Goal: Use online tool/utility: Utilize a website feature to perform a specific function

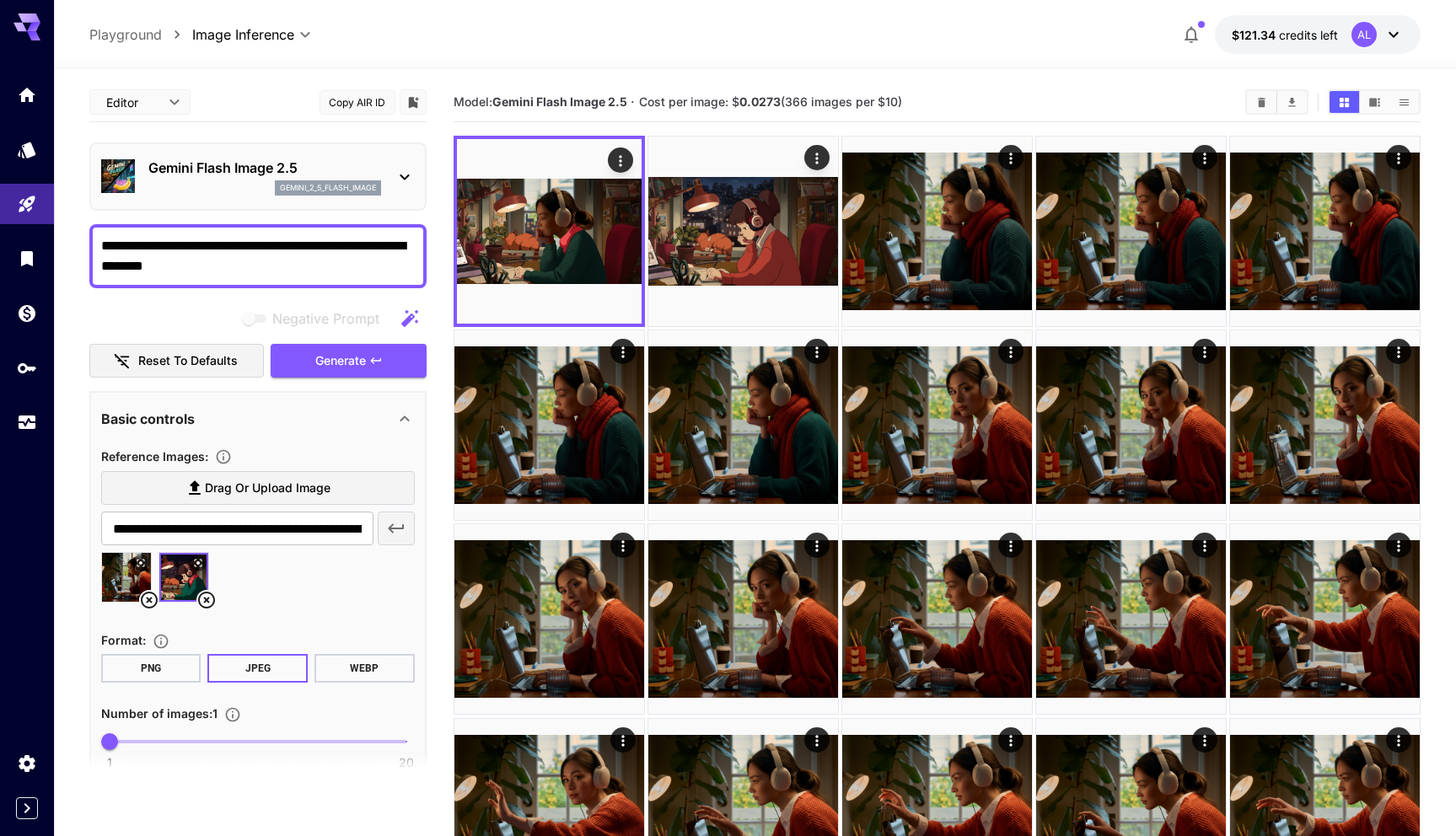
click at [1031, 62] on div at bounding box center [755, 59] width 1402 height 20
click at [1106, 108] on section "Model: Gemini Flash Image 2.5 · Cost per image: $ 0.0273 (366 images per $10)" at bounding box center [843, 102] width 779 height 20
click at [347, 259] on textarea "**********" at bounding box center [258, 256] width 314 height 40
paste textarea "**********"
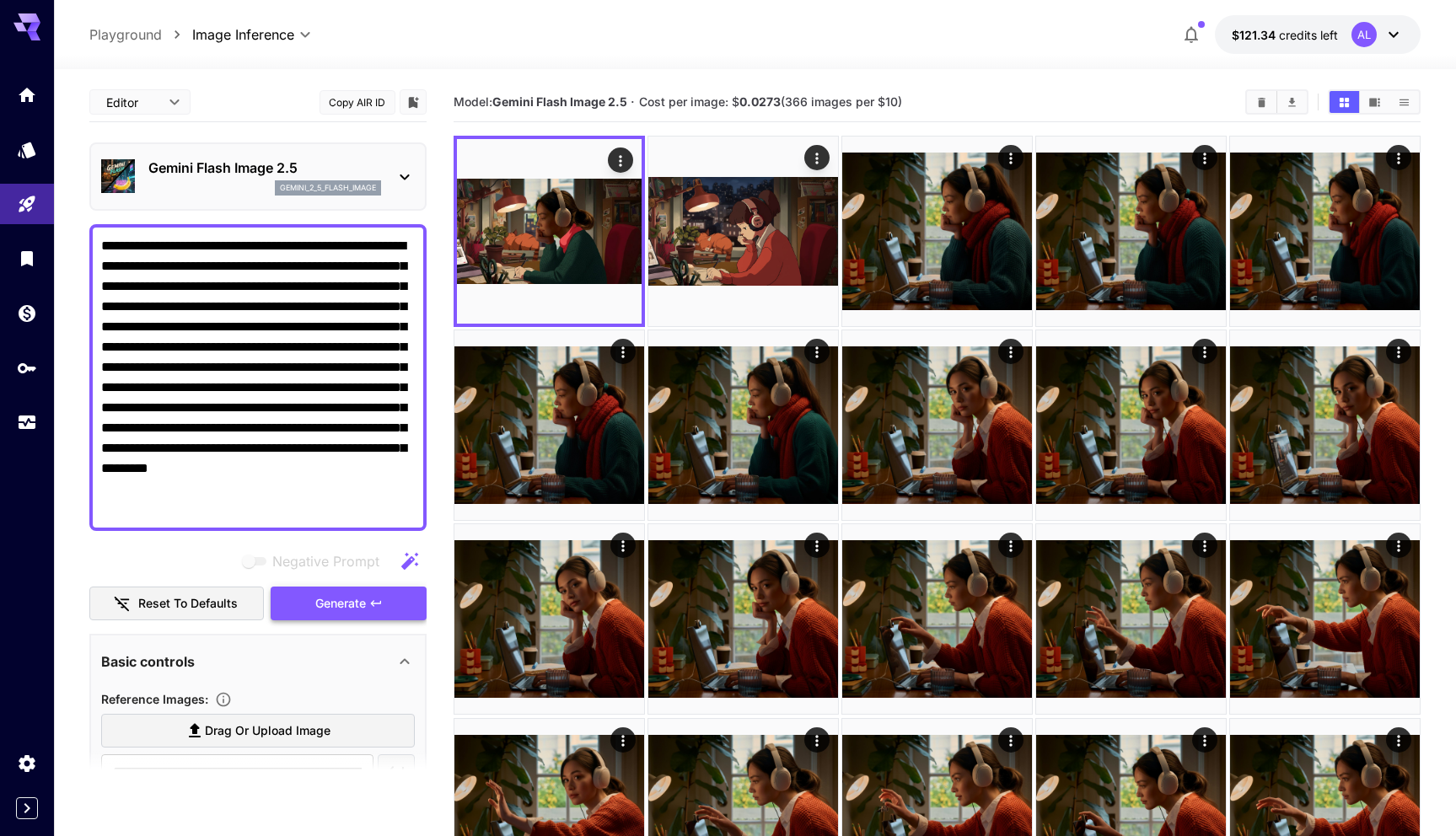
click at [376, 587] on button "Generate" at bounding box center [348, 604] width 155 height 35
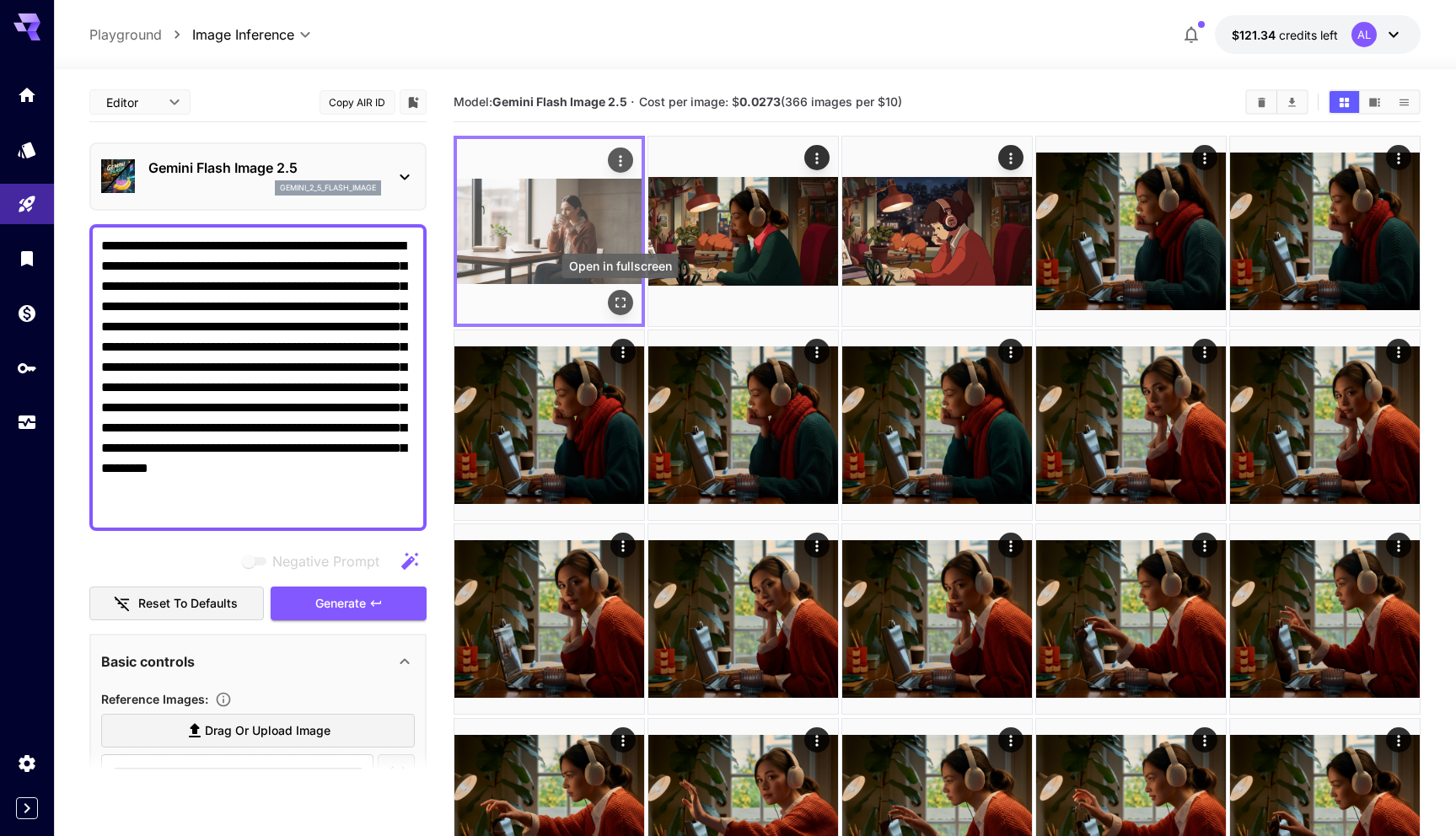
click at [628, 308] on button "Open in fullscreen" at bounding box center [621, 303] width 26 height 26
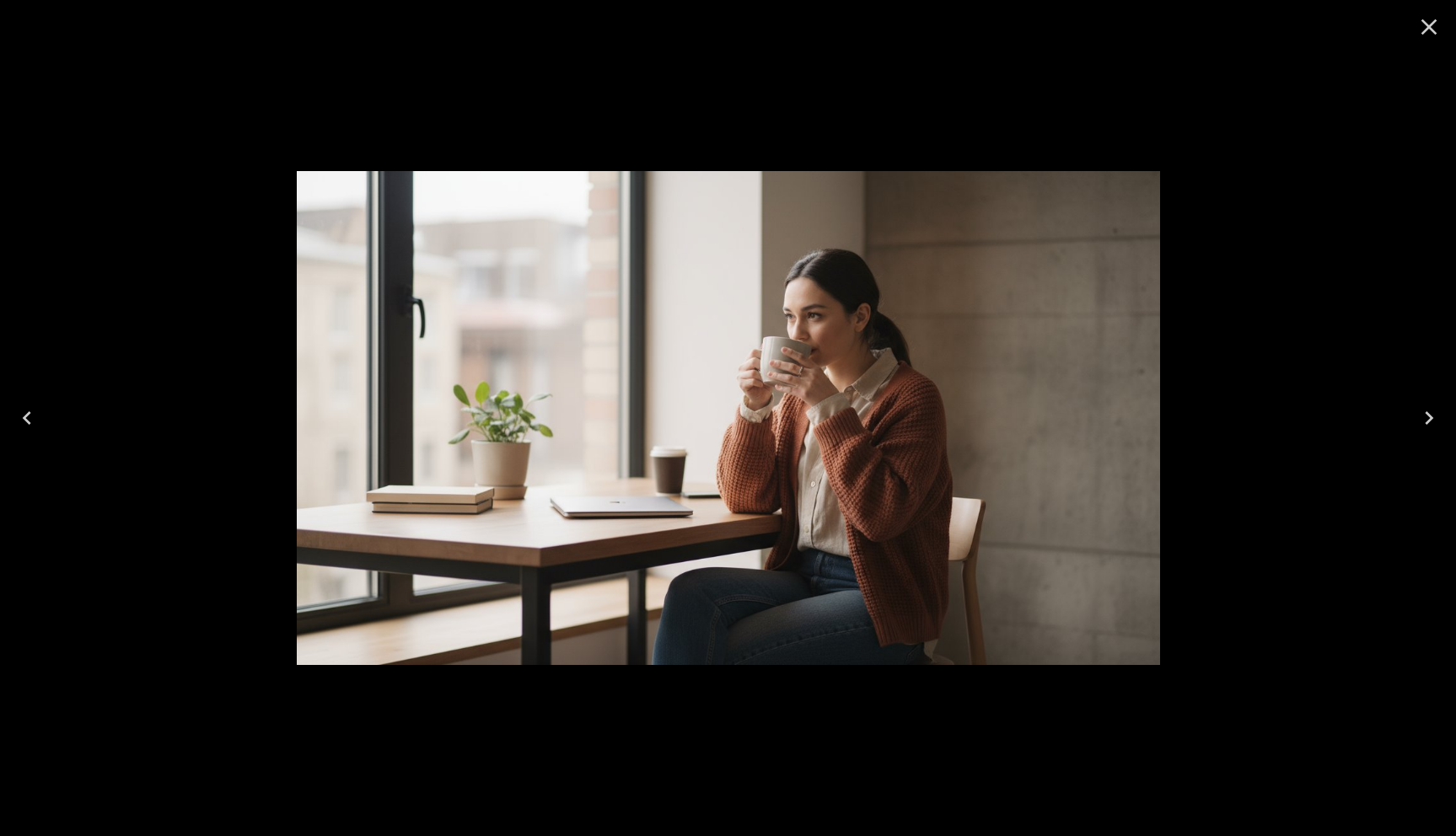
click at [1424, 22] on icon "Close" at bounding box center [1430, 27] width 16 height 16
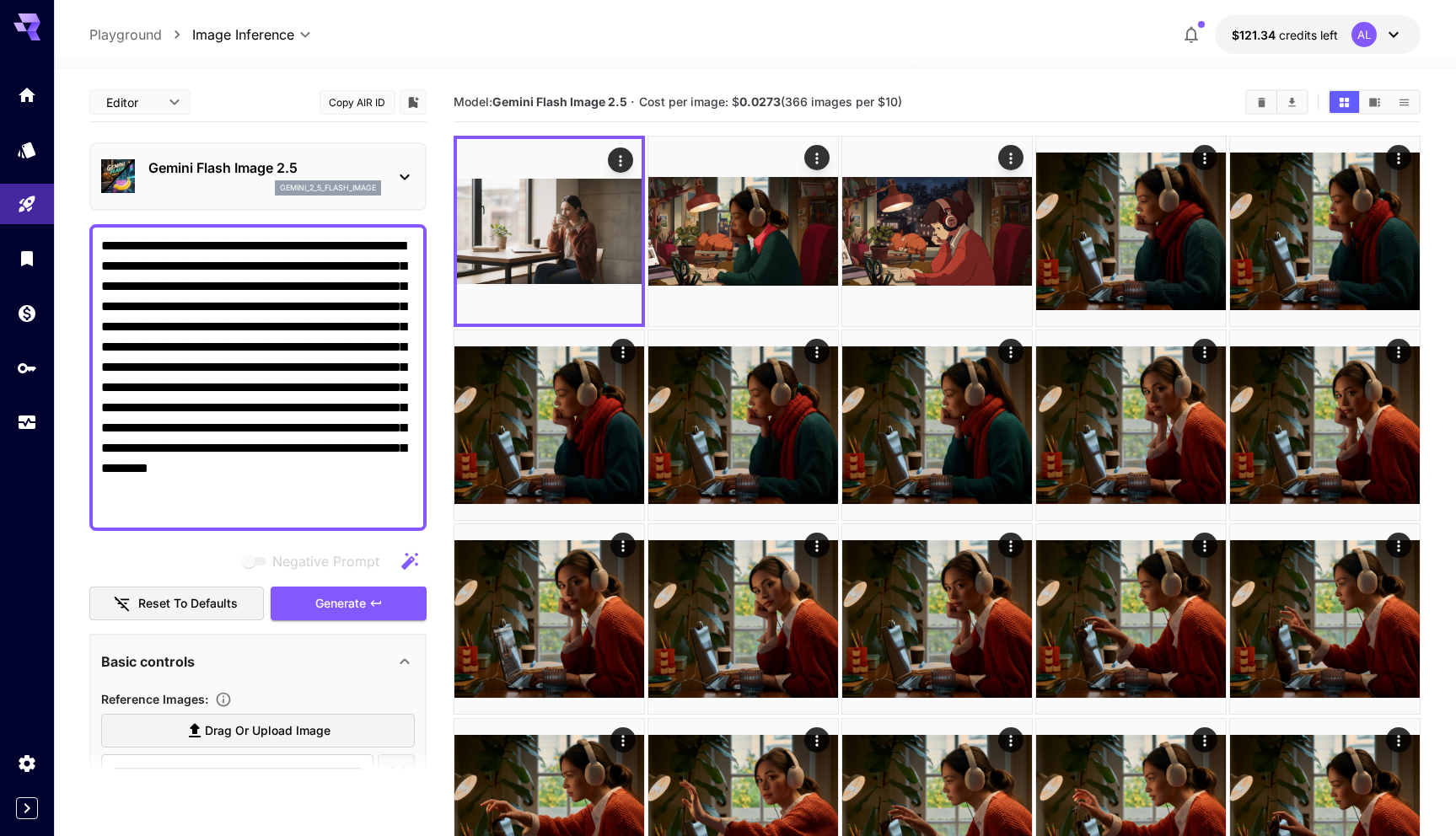
drag, startPoint x: 238, startPoint y: 243, endPoint x: 98, endPoint y: 242, distance: 140.0
click at [98, 243] on div "**********" at bounding box center [258, 377] width 337 height 307
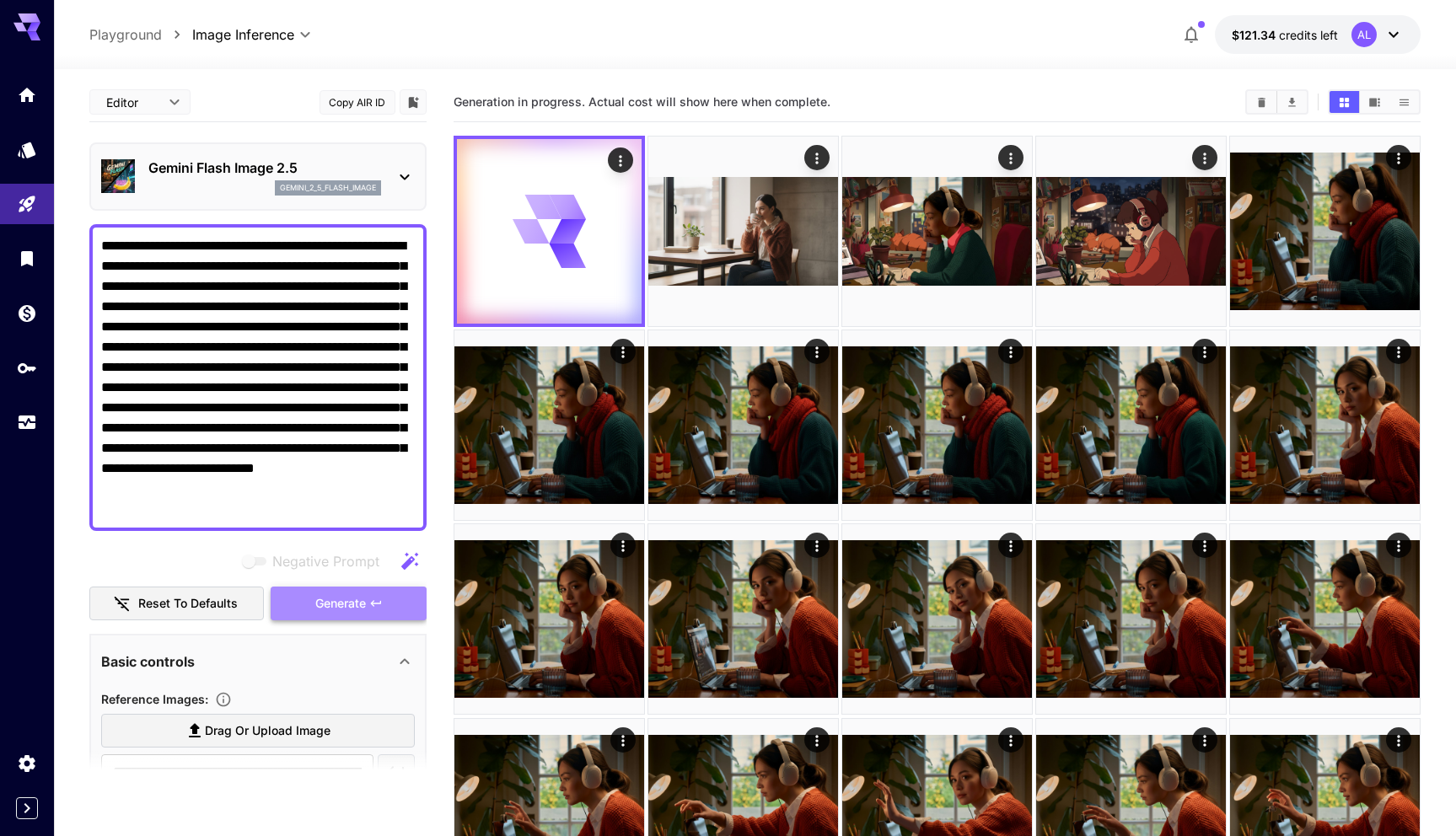
click at [319, 603] on span "Generate" at bounding box center [340, 604] width 50 height 21
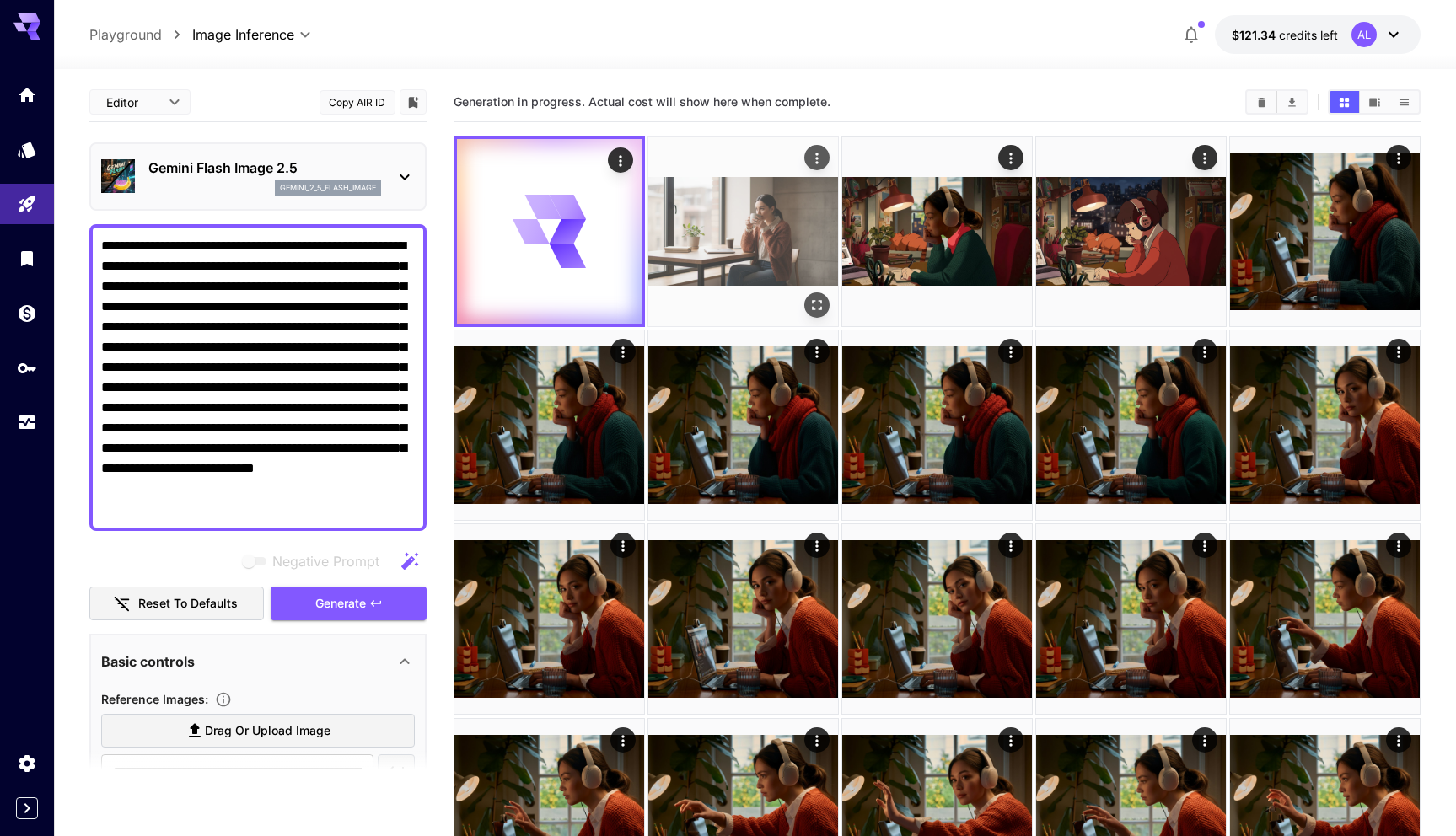
click at [822, 310] on icon "Open in fullscreen" at bounding box center [817, 305] width 16 height 16
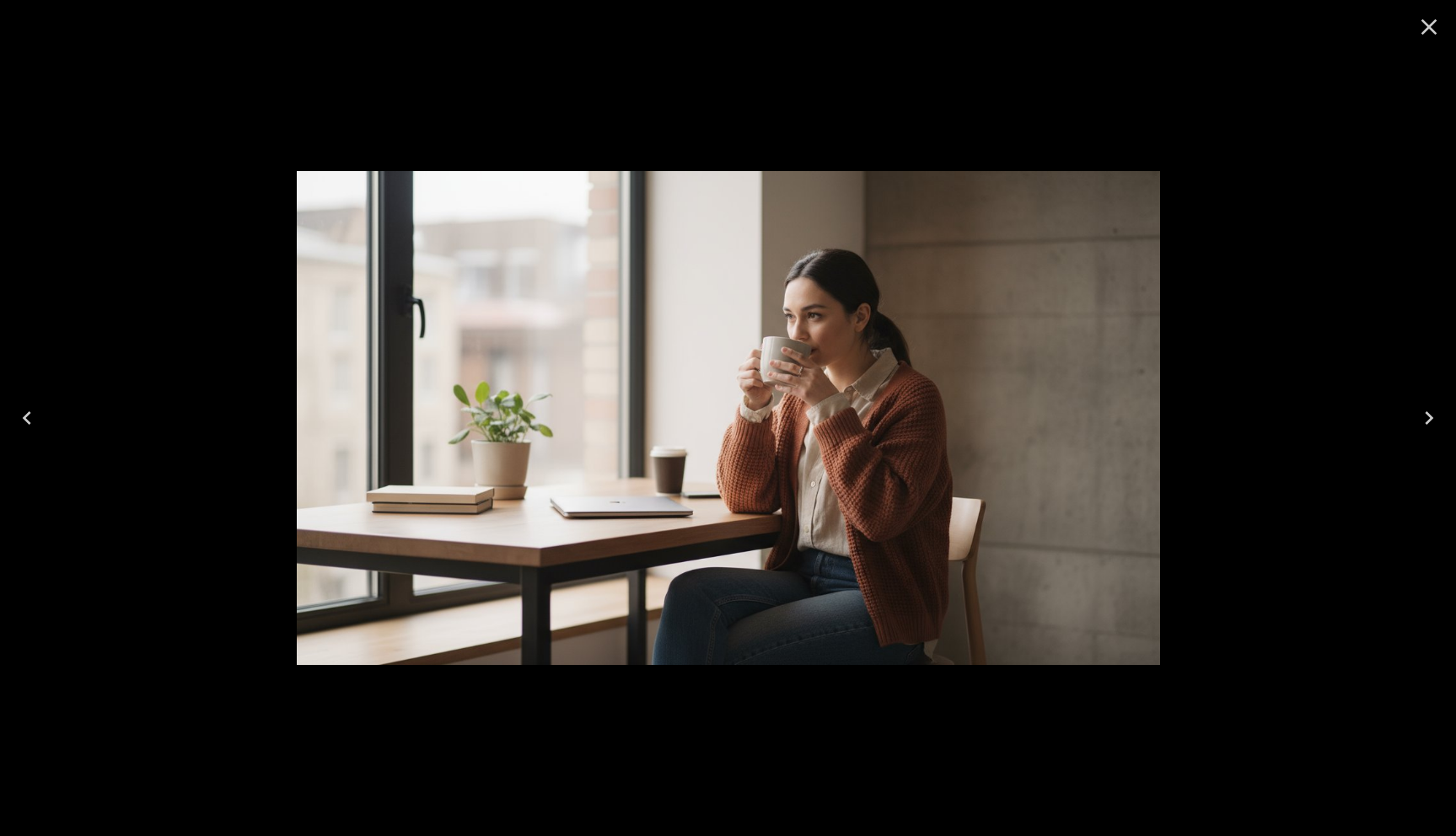
click at [1429, 28] on icon "Close" at bounding box center [1430, 27] width 16 height 16
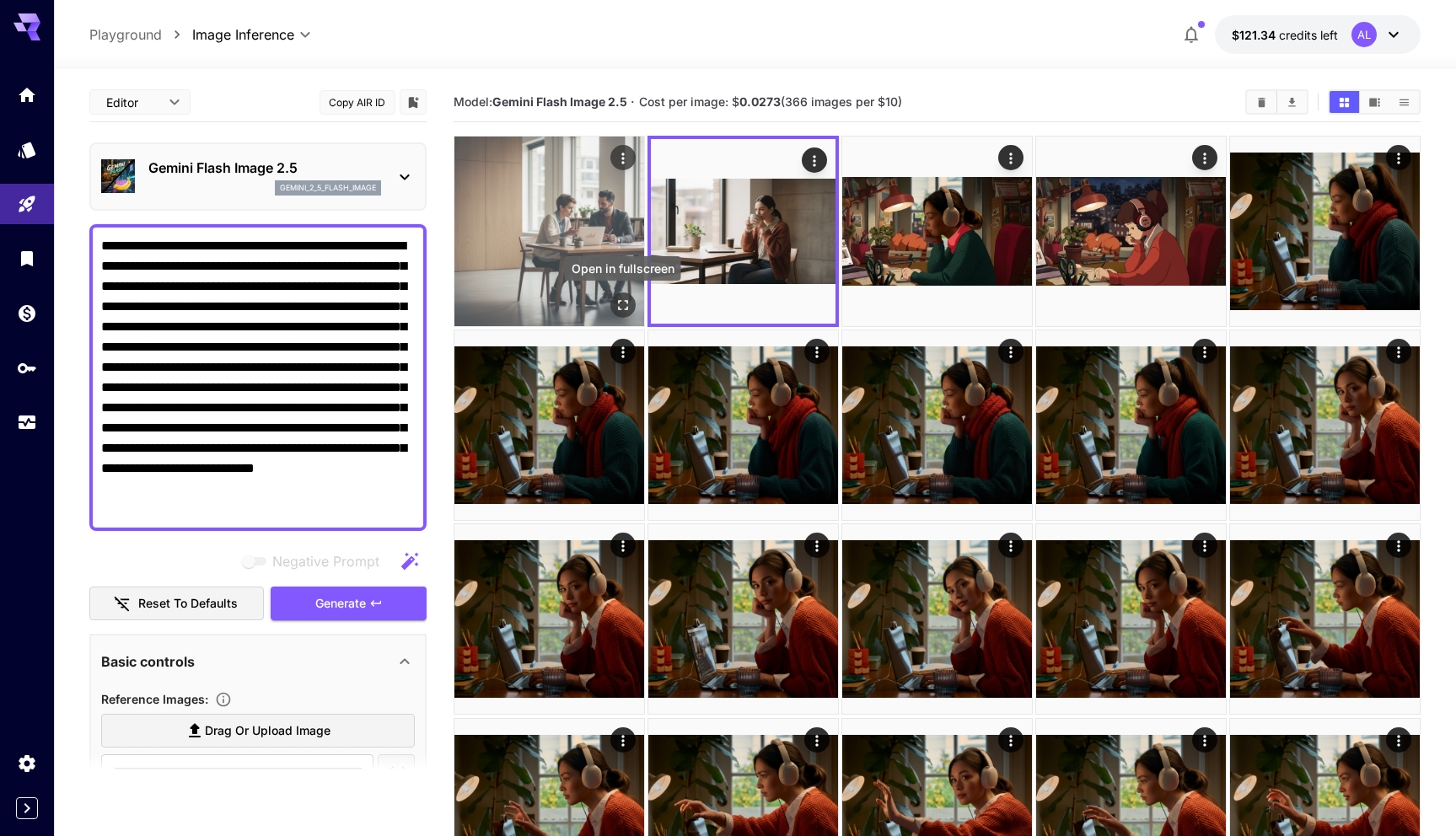
click at [623, 302] on icon "Open in fullscreen" at bounding box center [623, 305] width 16 height 16
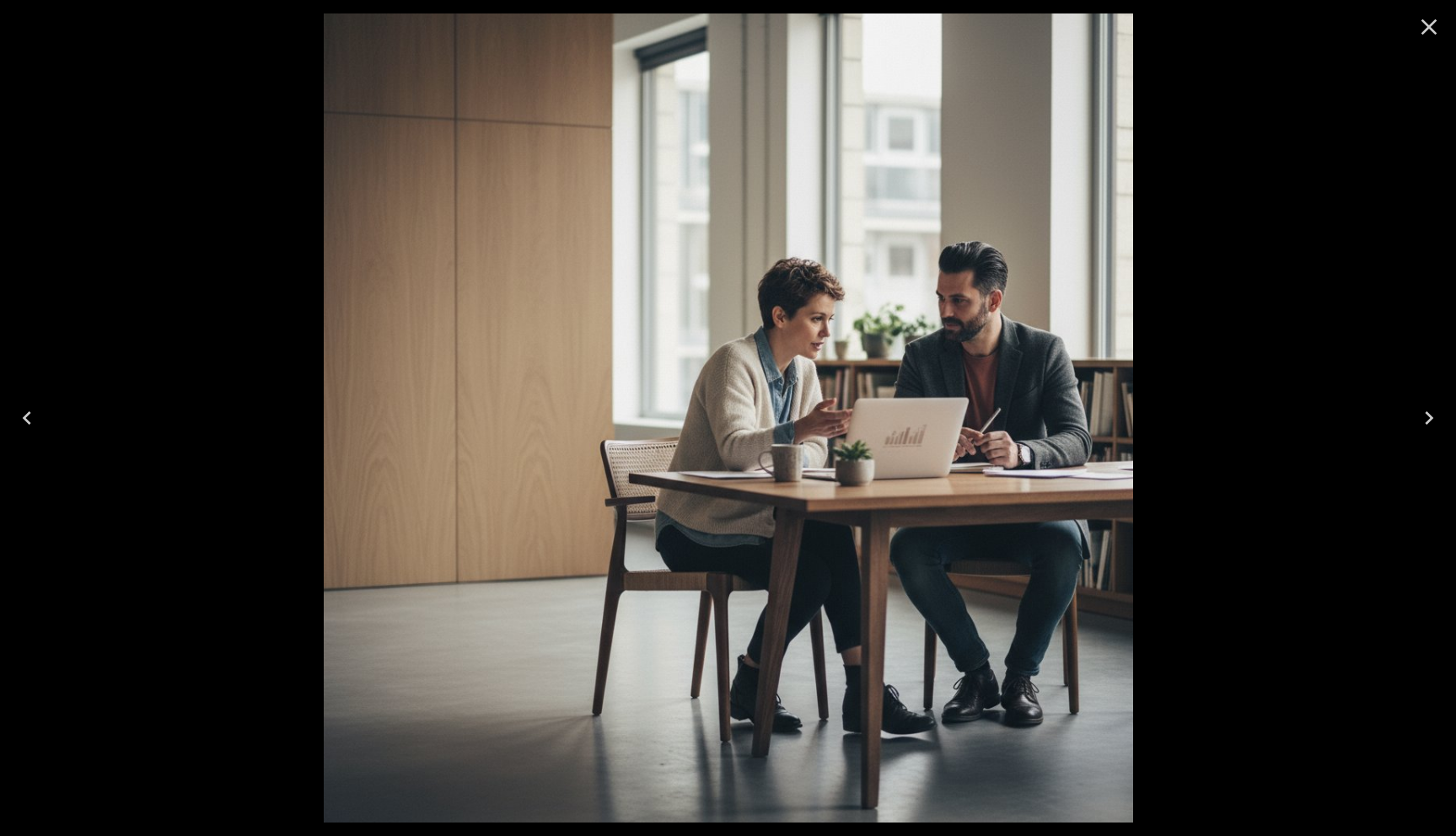
click at [1426, 22] on icon "Close" at bounding box center [1430, 27] width 27 height 27
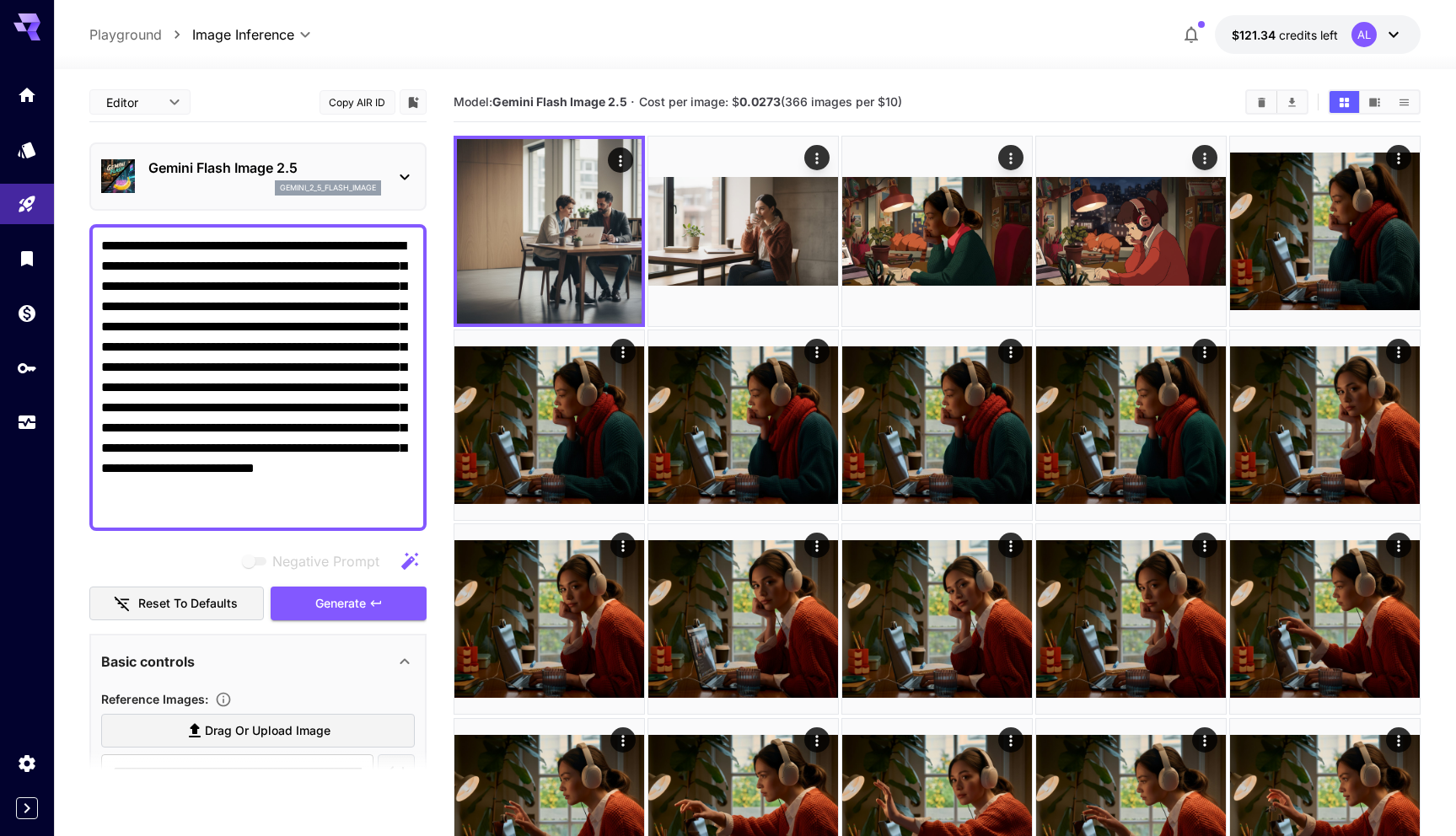
drag, startPoint x: 365, startPoint y: 243, endPoint x: 381, endPoint y: 515, distance: 272.5
click at [381, 515] on textarea "**********" at bounding box center [258, 377] width 314 height 284
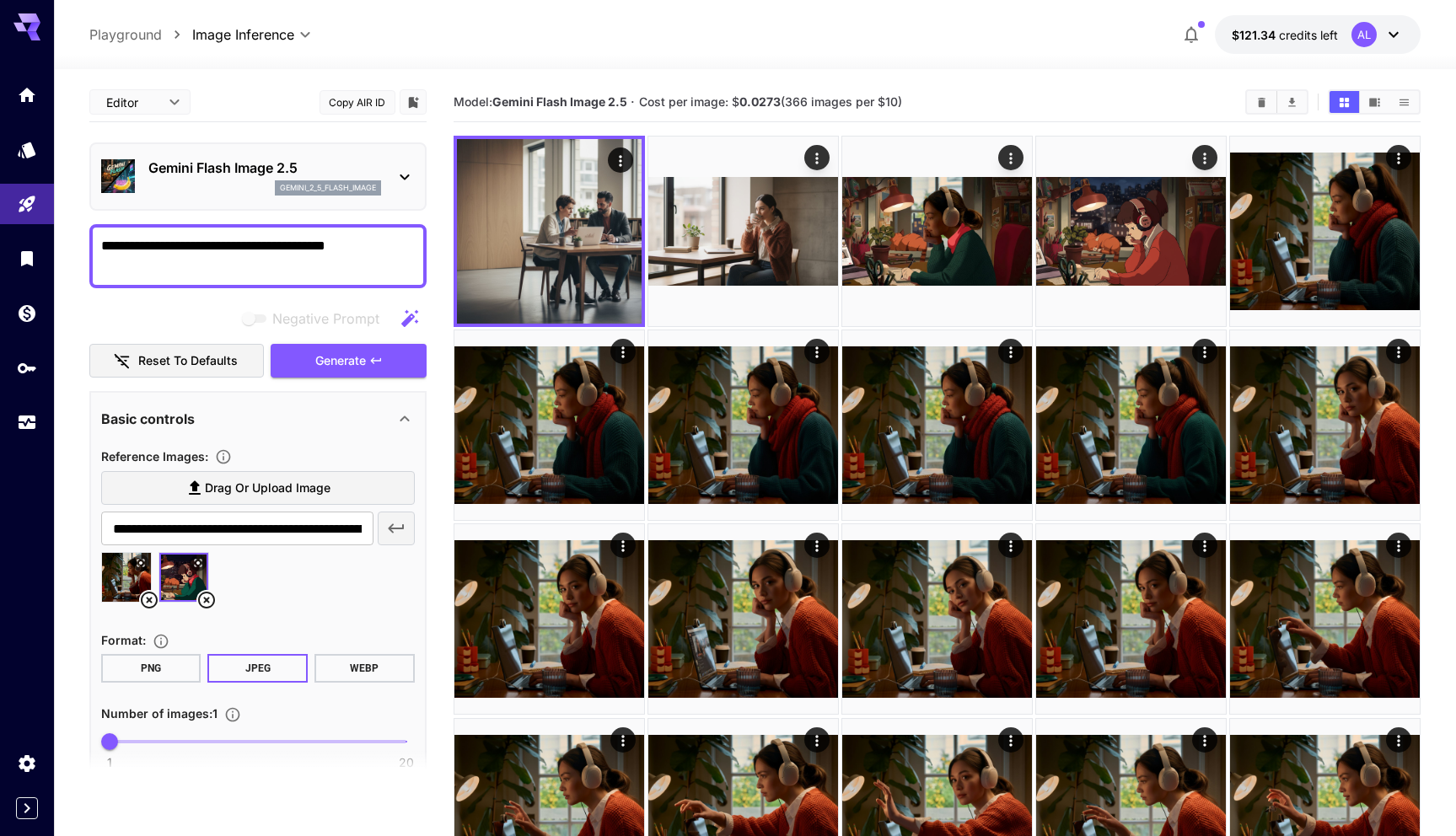
paste textarea "**********"
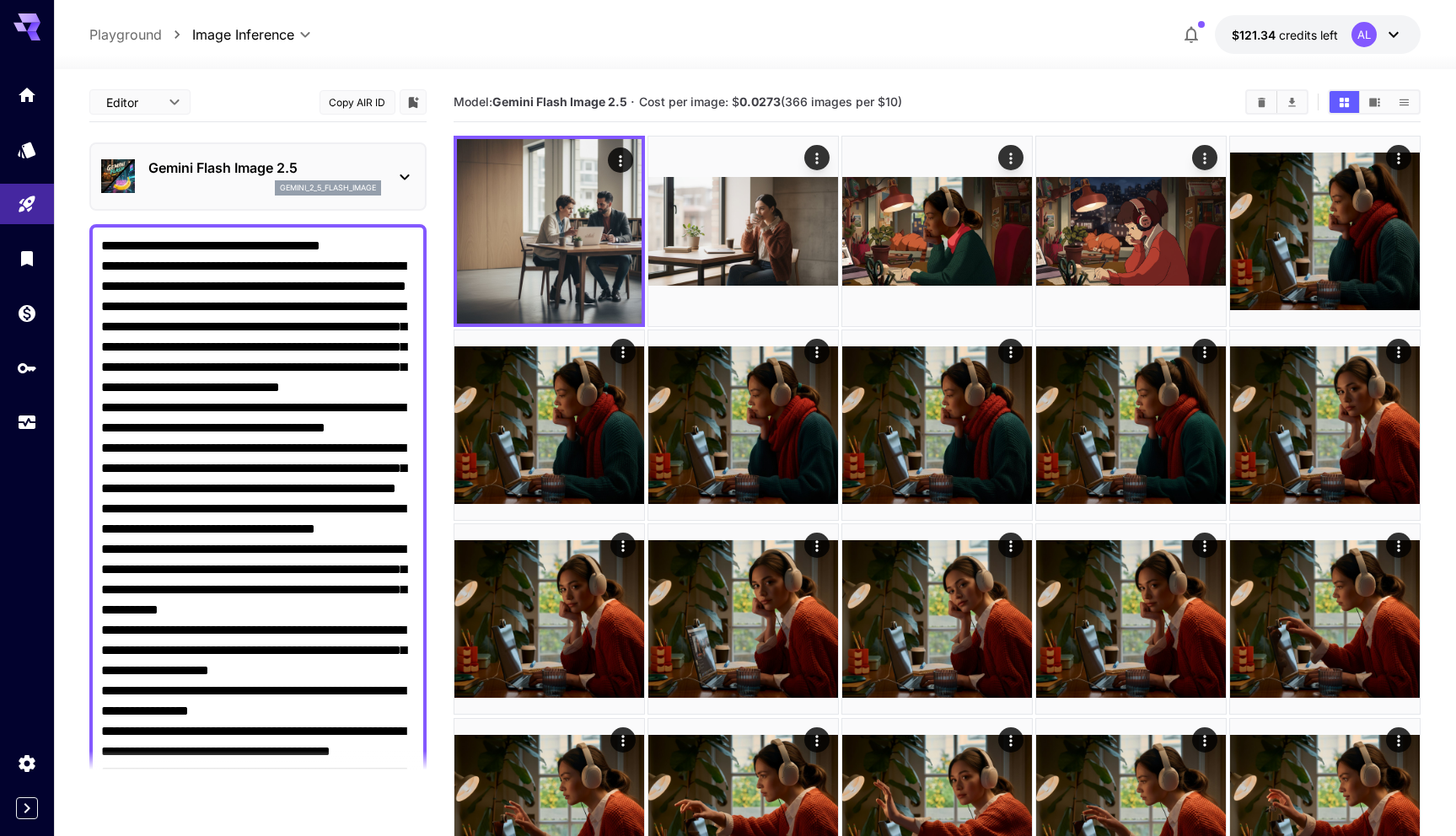
click at [101, 240] on textarea "Negative Prompt" at bounding box center [258, 600] width 314 height 728
click at [111, 245] on textarea "Negative Prompt" at bounding box center [258, 610] width 314 height 748
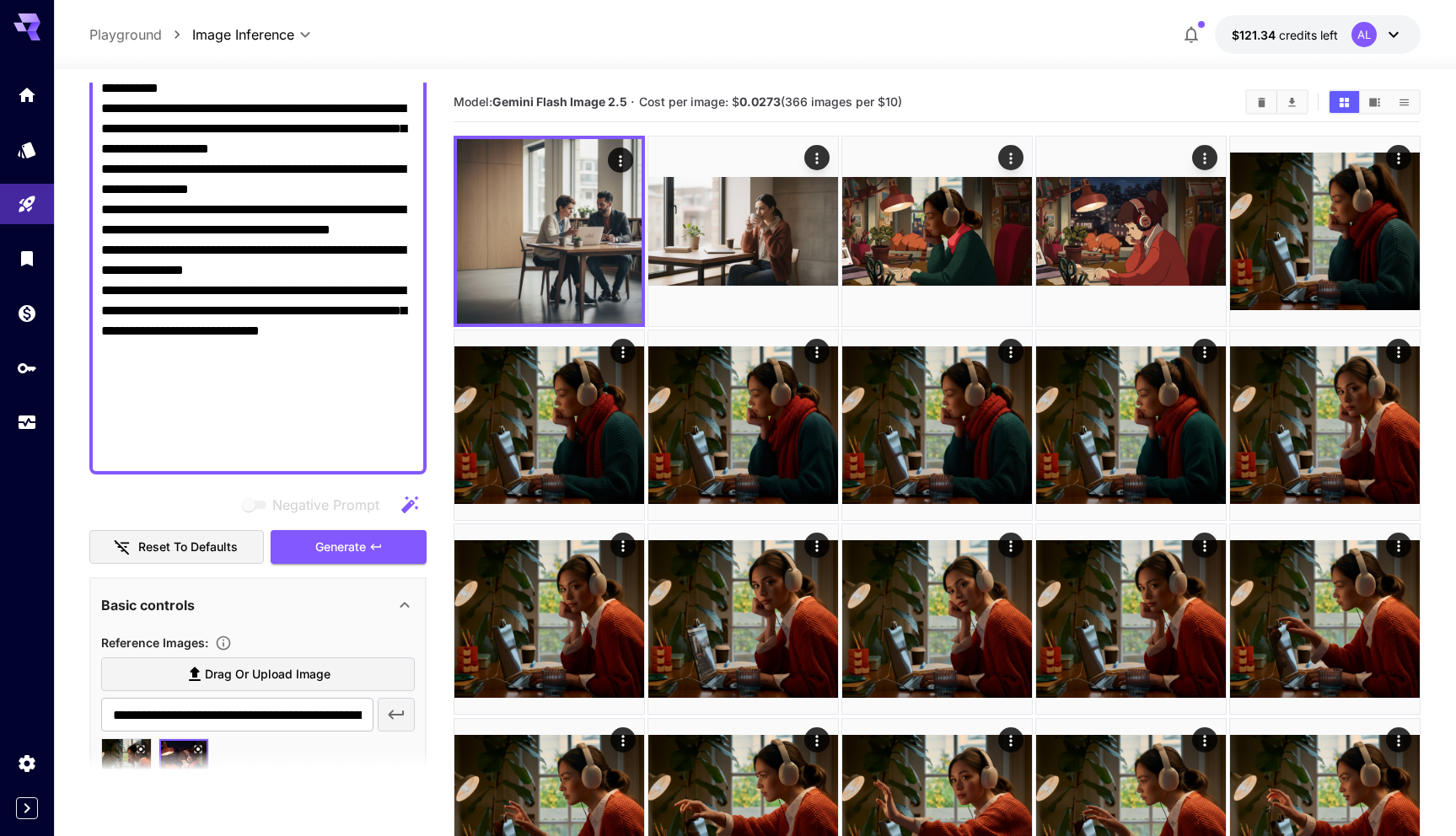
scroll to position [579, 0]
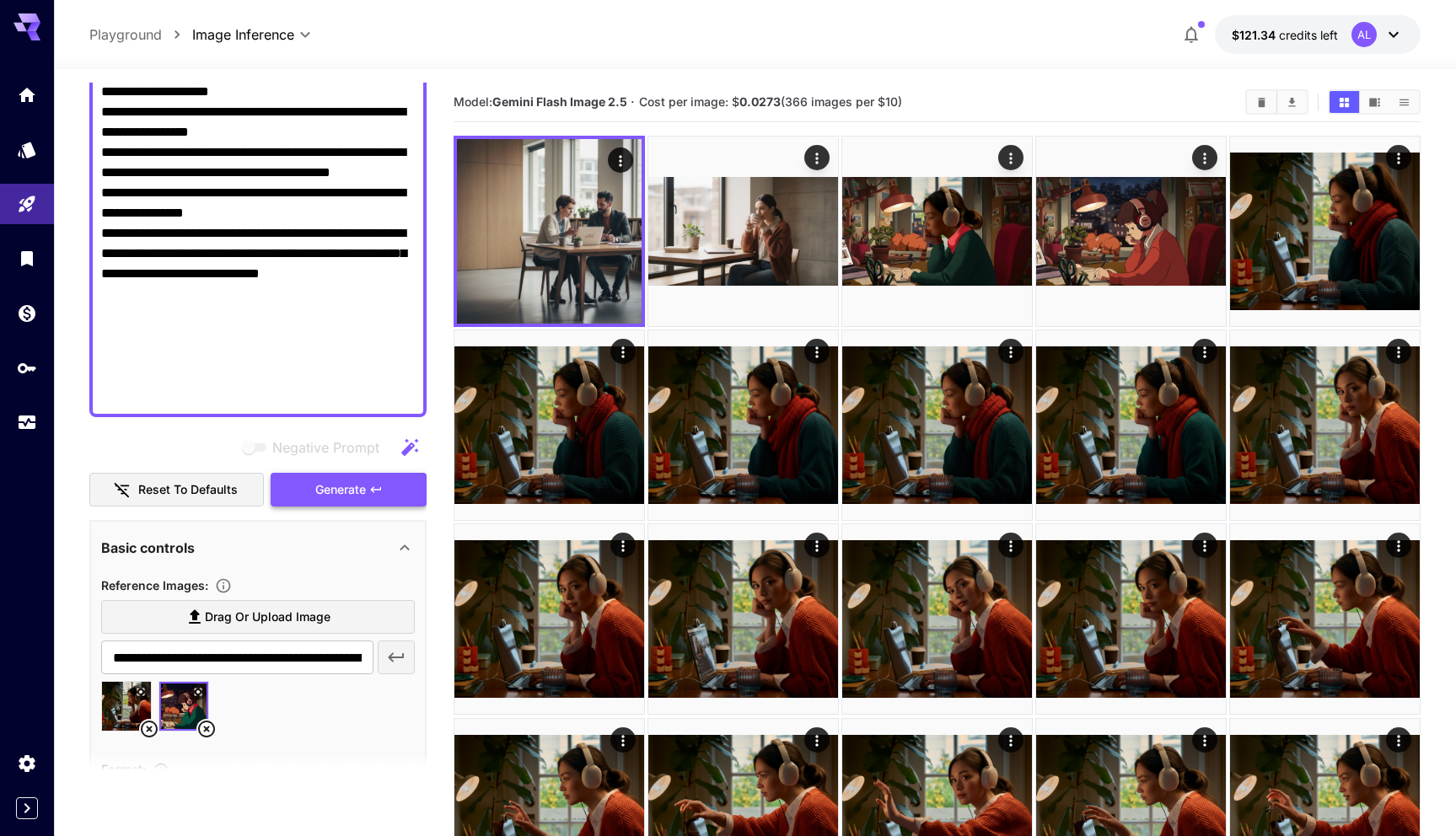
click at [322, 474] on button "Generate" at bounding box center [348, 490] width 155 height 35
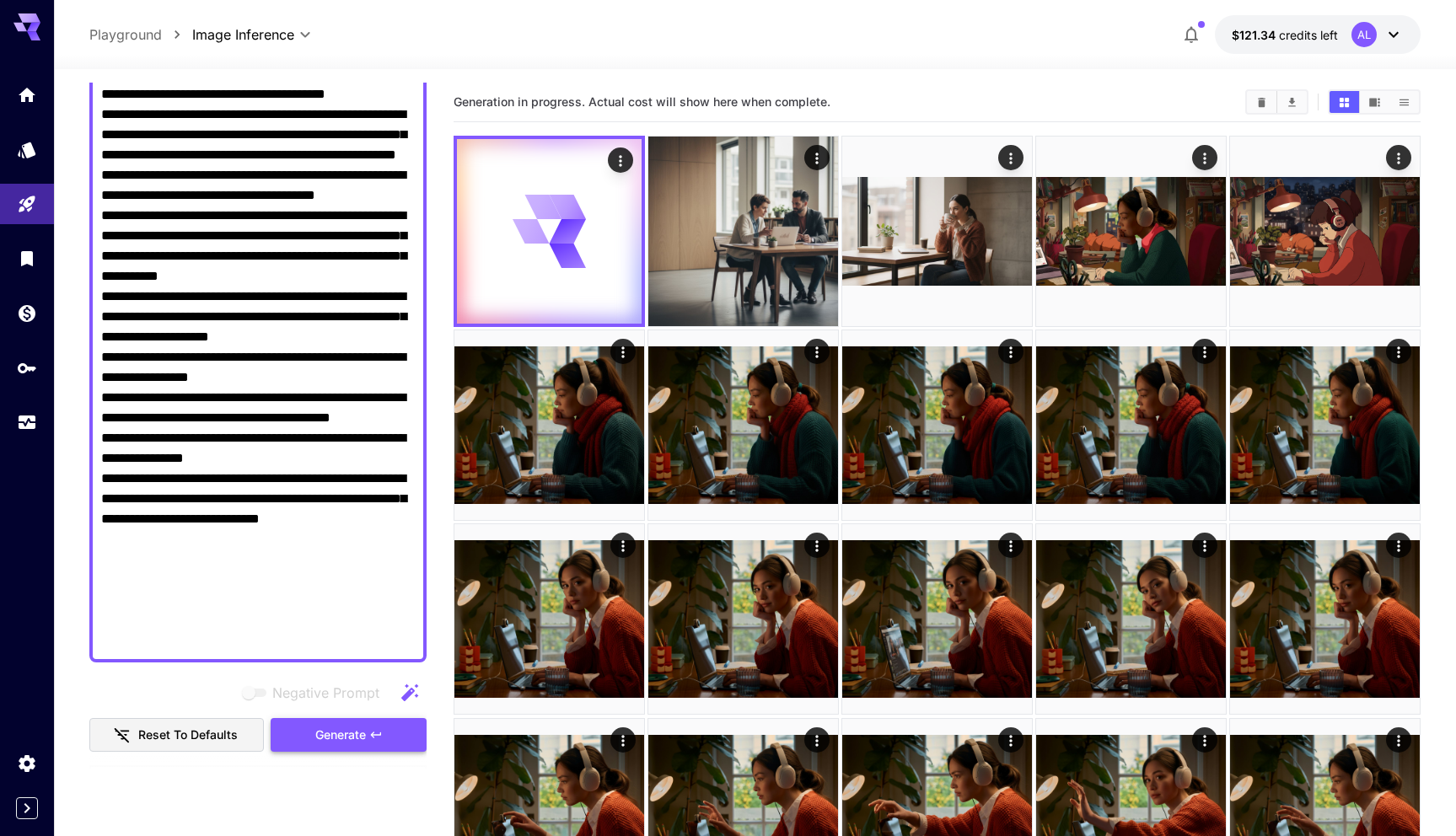
scroll to position [0, 0]
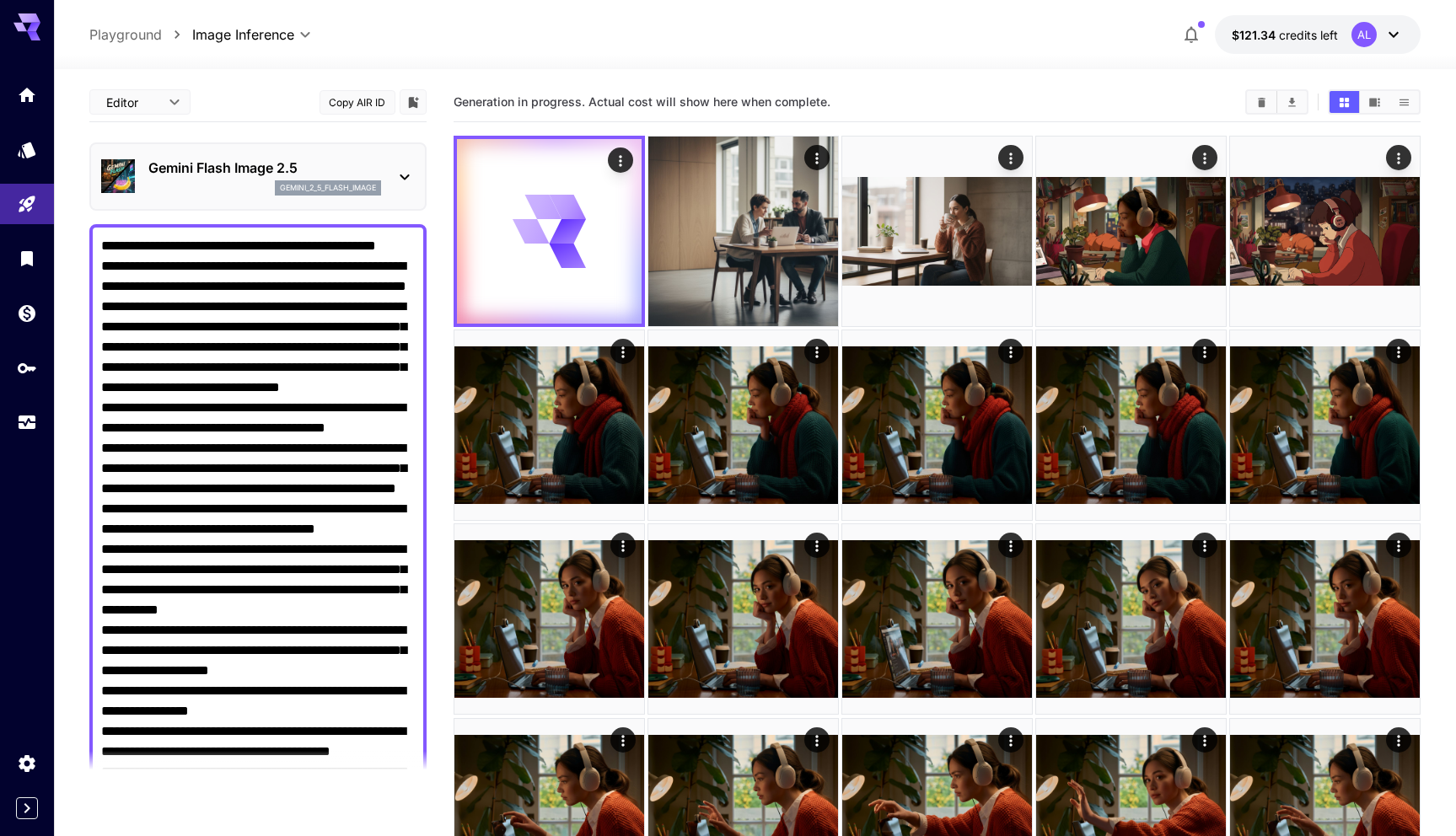
drag, startPoint x: 160, startPoint y: 243, endPoint x: 132, endPoint y: 266, distance: 36.2
click at [132, 266] on textarea "Negative Prompt" at bounding box center [258, 610] width 314 height 748
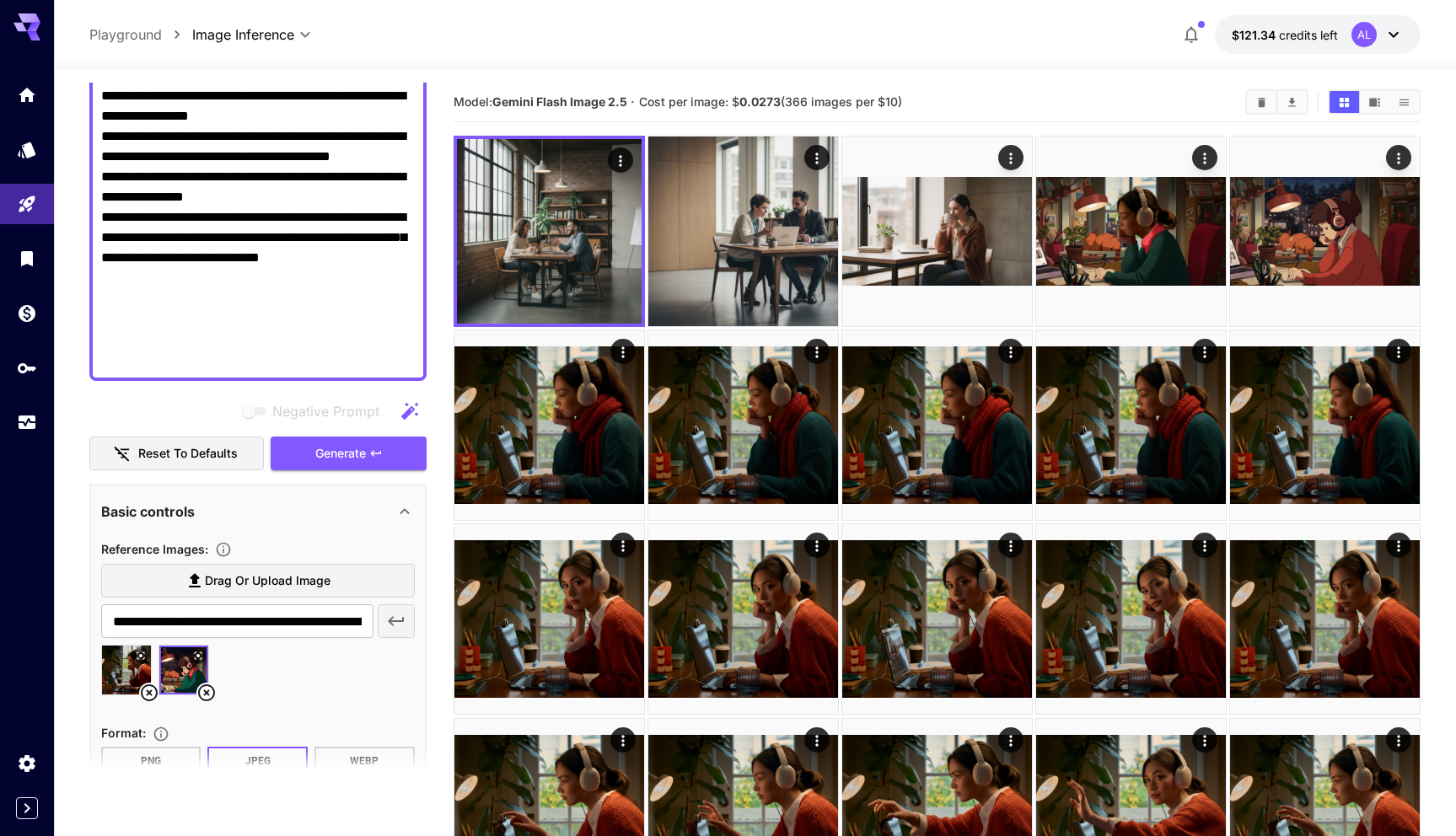
scroll to position [805, 0]
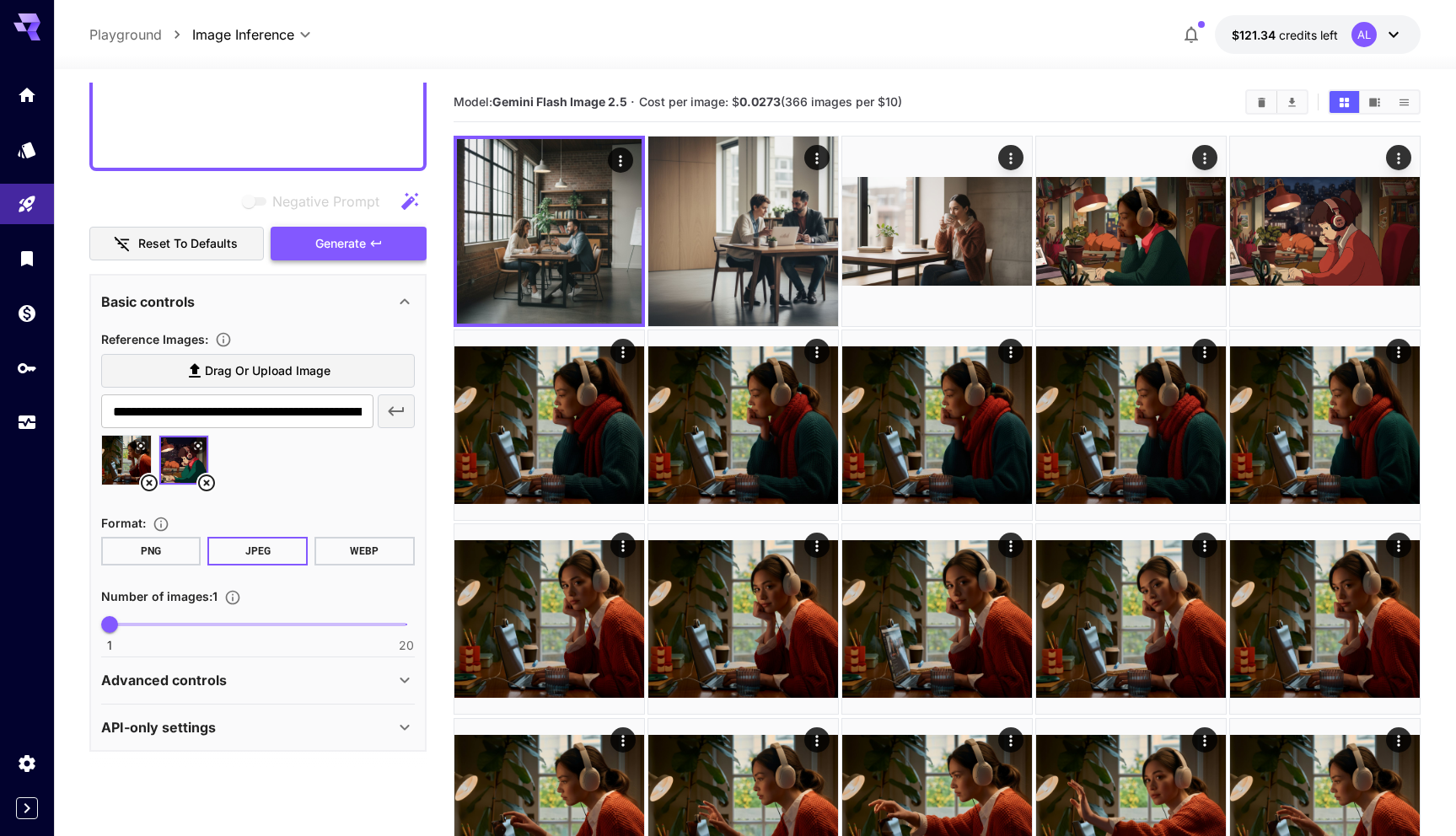
type textarea "**********"
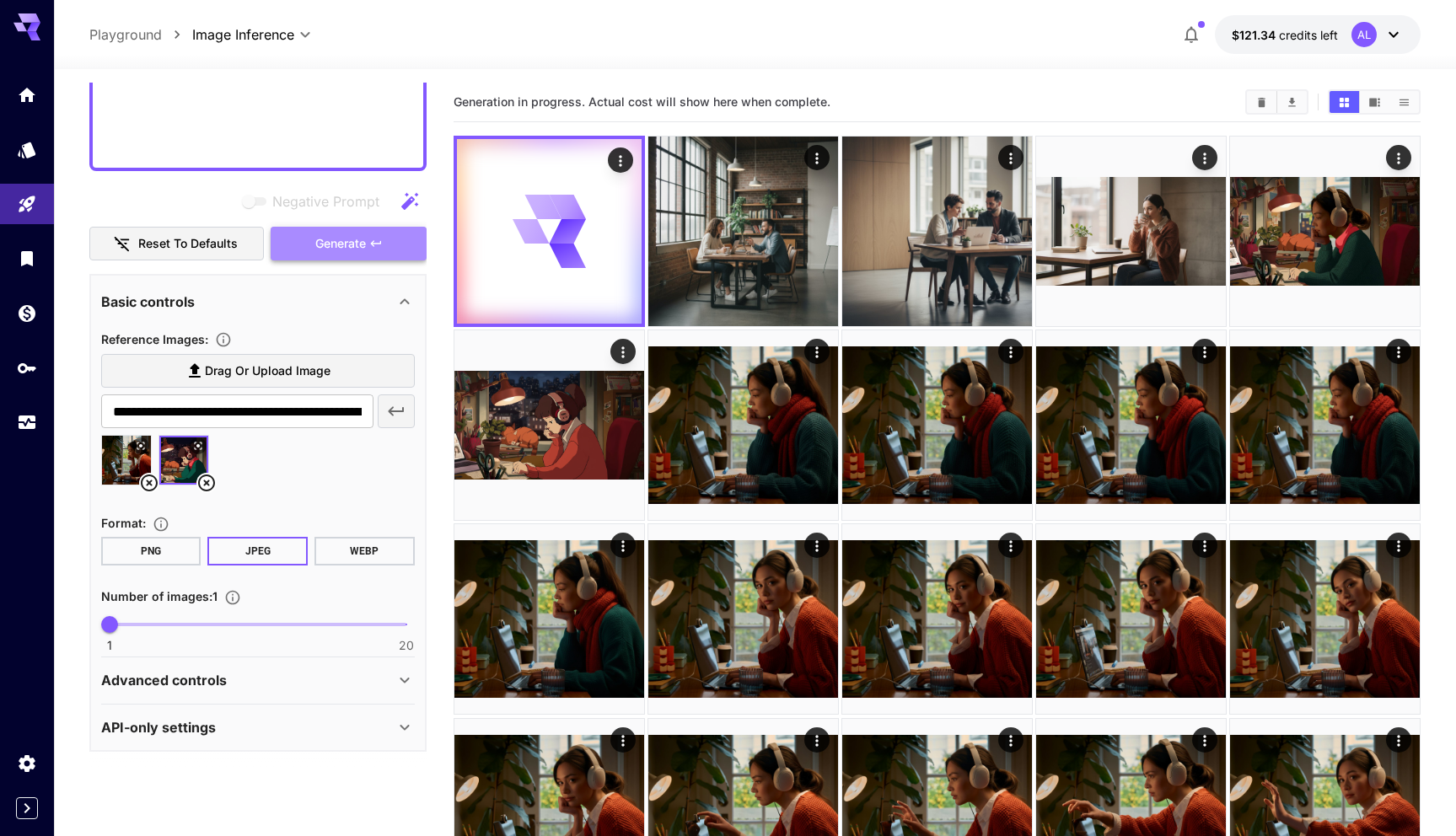
click at [364, 236] on span "Generate" at bounding box center [340, 243] width 50 height 21
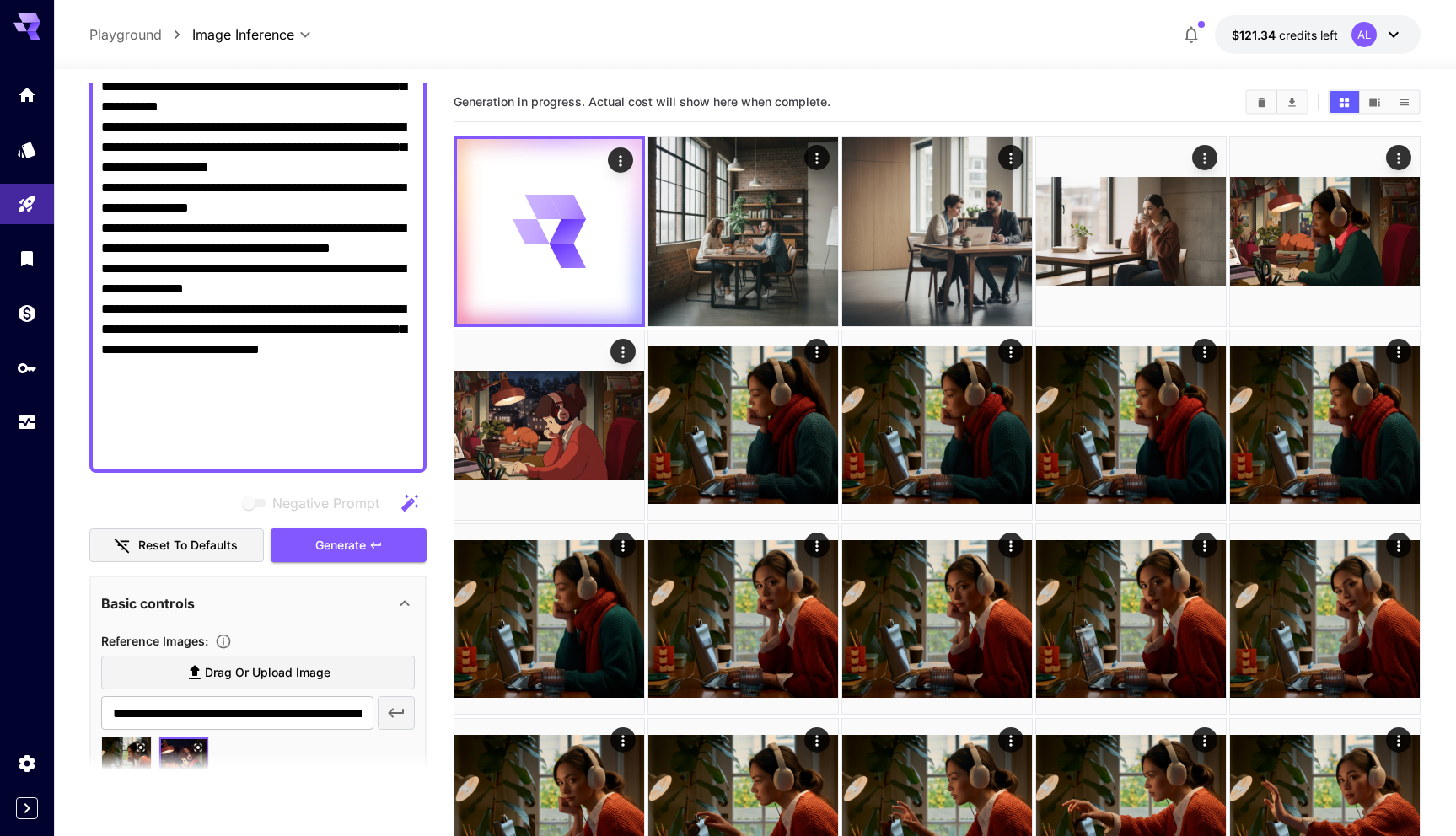
scroll to position [0, 0]
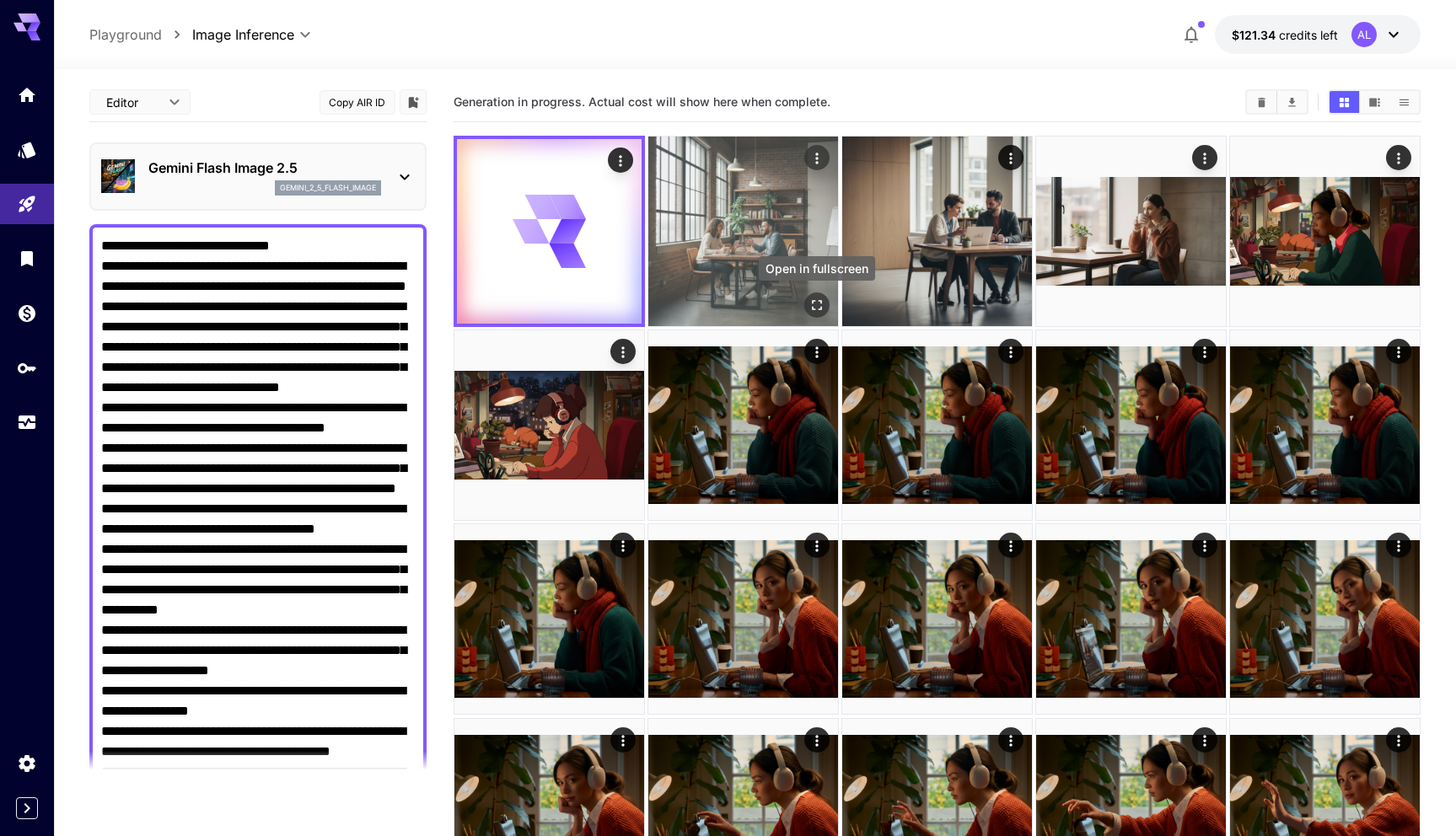
click at [820, 307] on icon "Open in fullscreen" at bounding box center [817, 305] width 16 height 16
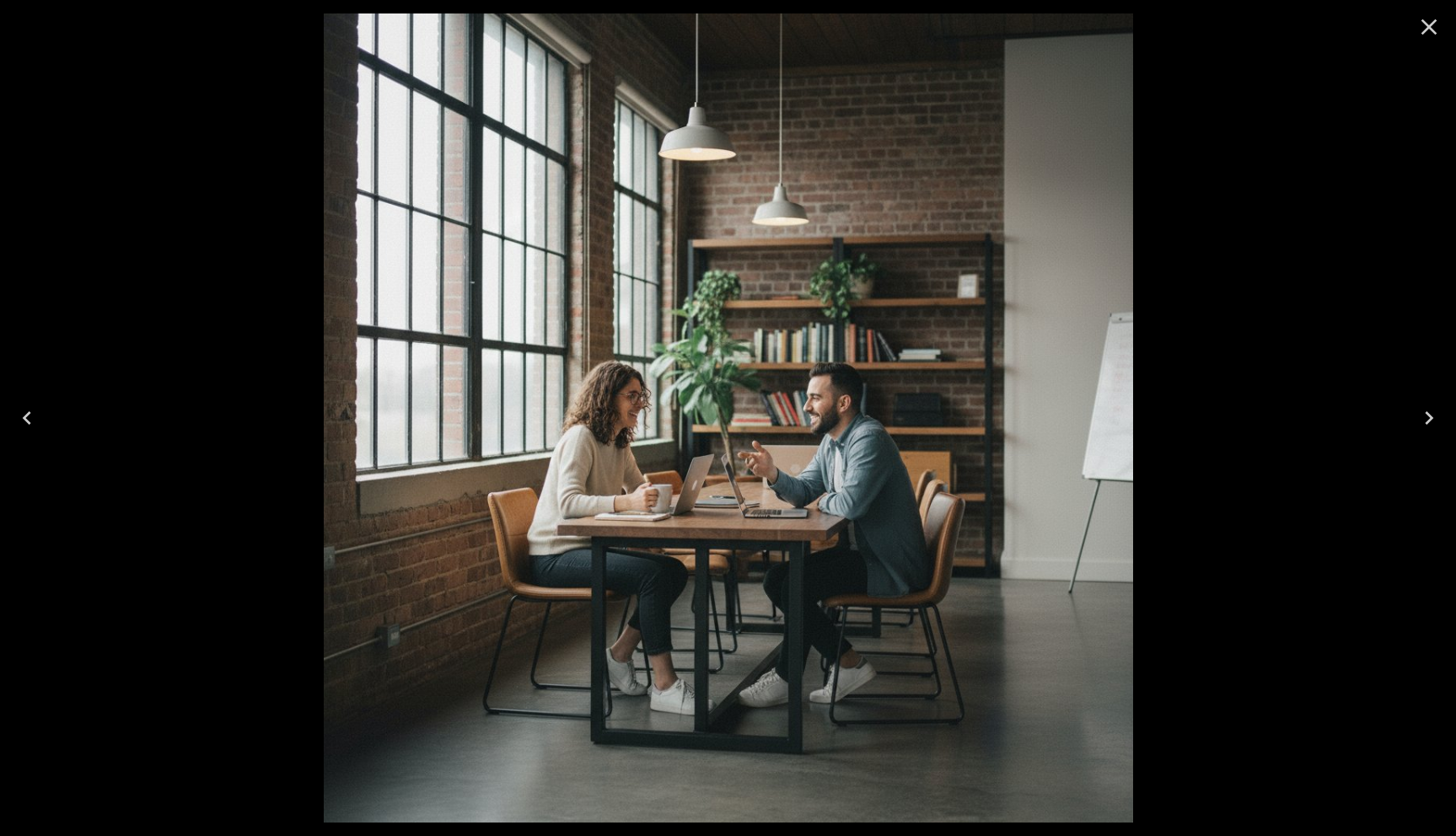
click at [1433, 21] on icon "Close" at bounding box center [1430, 27] width 16 height 16
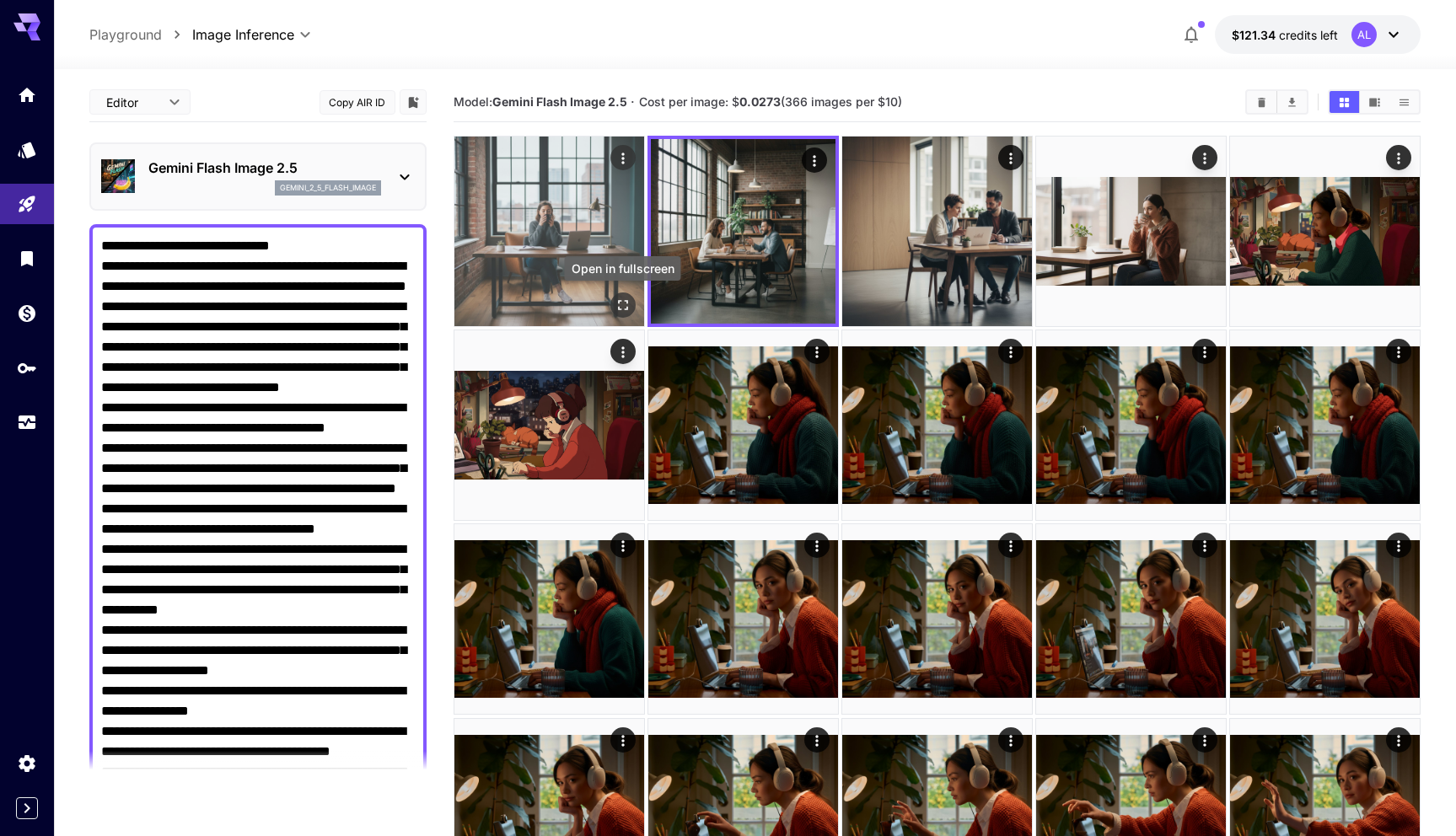
click at [621, 310] on icon "Open in fullscreen" at bounding box center [623, 305] width 16 height 16
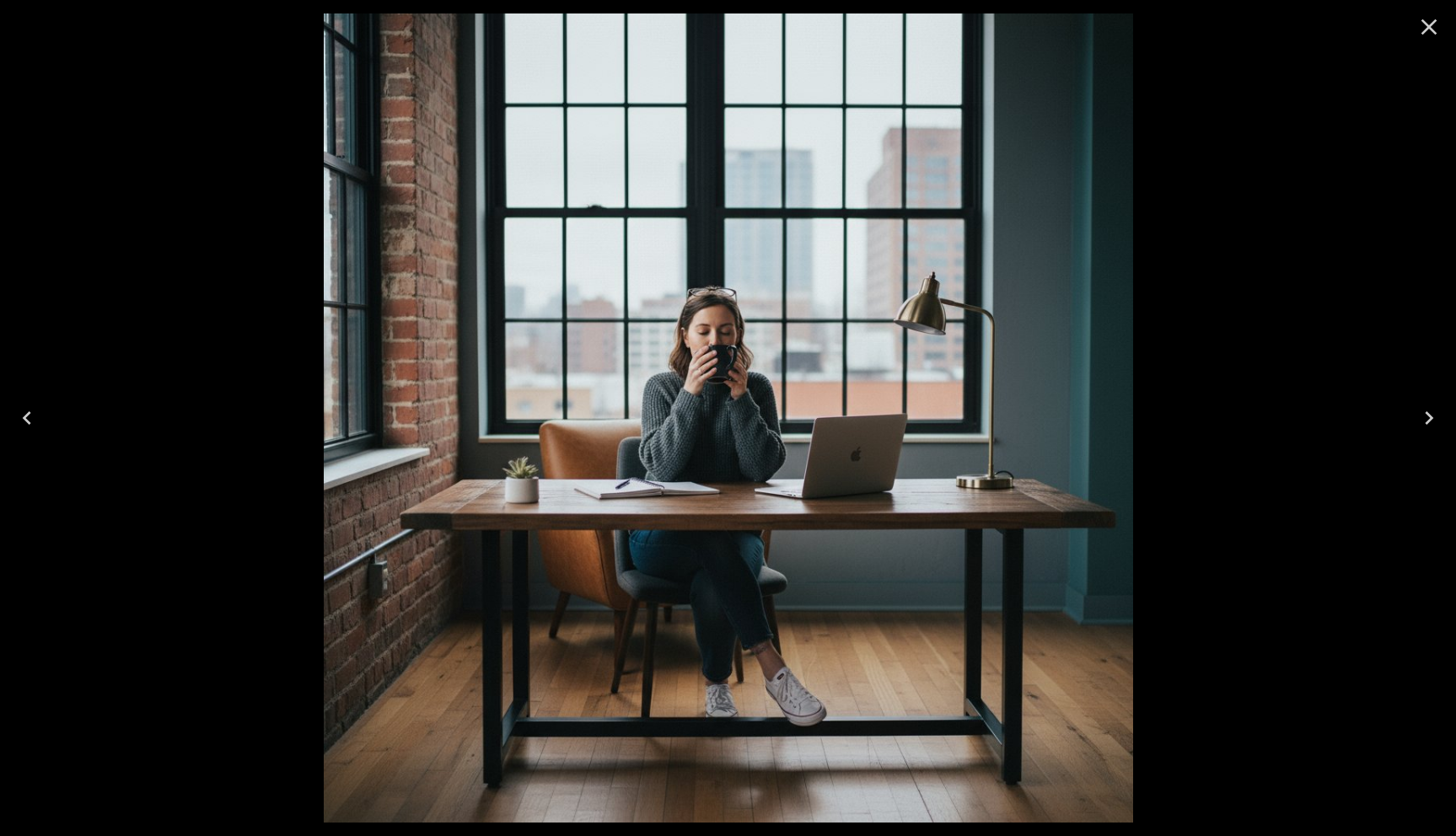
click at [1428, 25] on icon "Close" at bounding box center [1430, 27] width 16 height 16
